Goal: Transaction & Acquisition: Purchase product/service

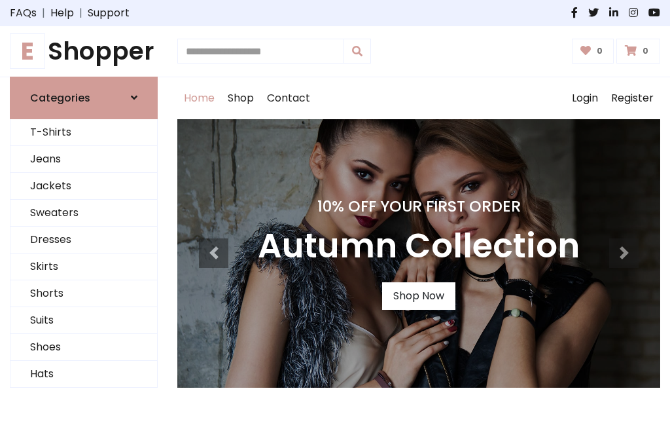
click at [335, 215] on h4 "10% Off Your First Order" at bounding box center [419, 206] width 322 height 18
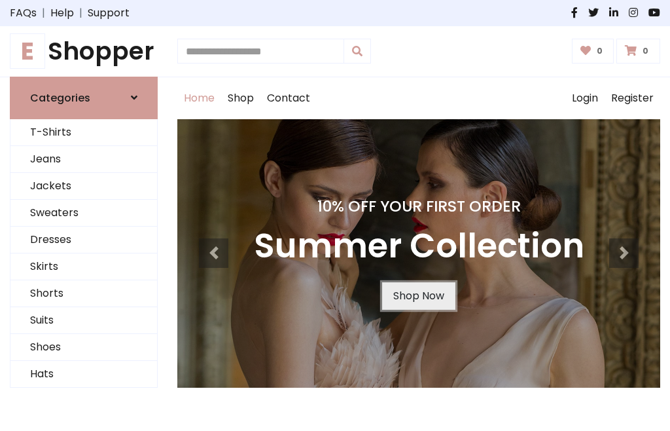
click at [418, 295] on link "Shop Now" at bounding box center [418, 295] width 73 height 27
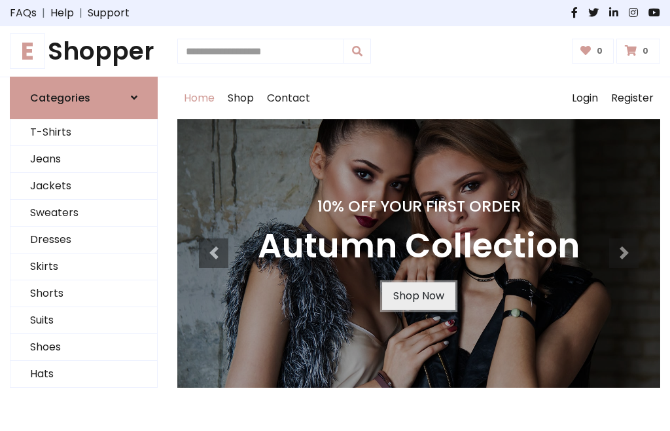
click at [418, 295] on link "Shop Now" at bounding box center [418, 295] width 73 height 27
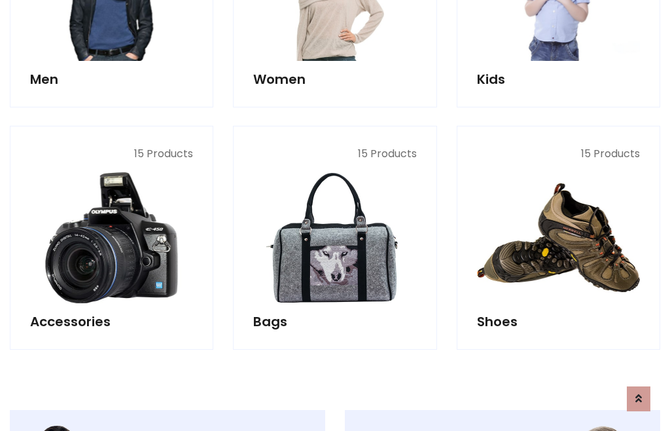
scroll to position [1305, 0]
